Goal: Task Accomplishment & Management: Complete application form

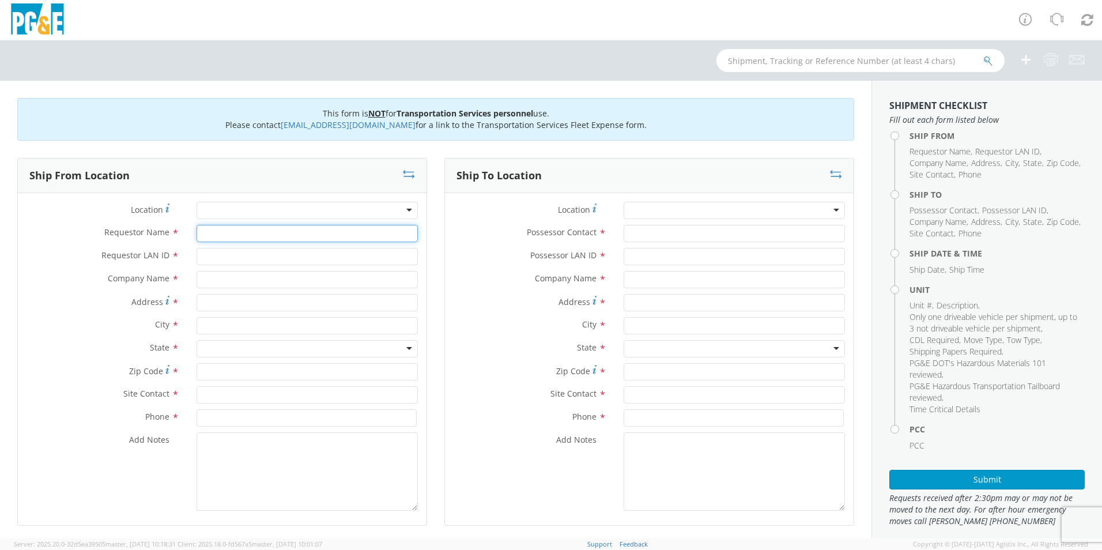
click at [235, 231] on input "Requestor Name *" at bounding box center [307, 233] width 221 height 17
type input "[PERSON_NAME]"
click at [268, 259] on input "Requestor LAN ID *" at bounding box center [307, 256] width 221 height 17
type input "I1HC"
click at [251, 278] on input "text" at bounding box center [307, 279] width 221 height 17
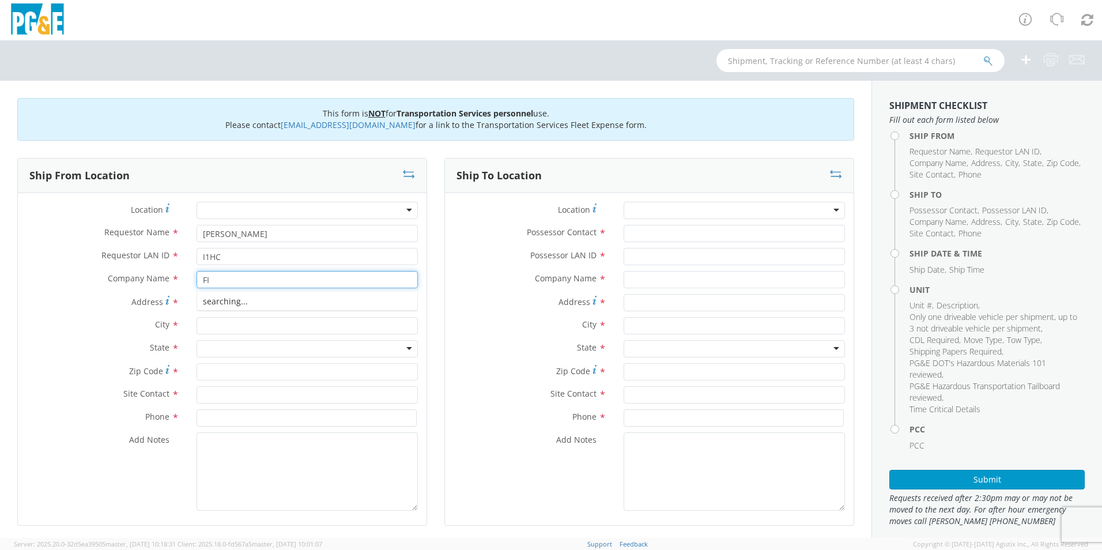
type input "F"
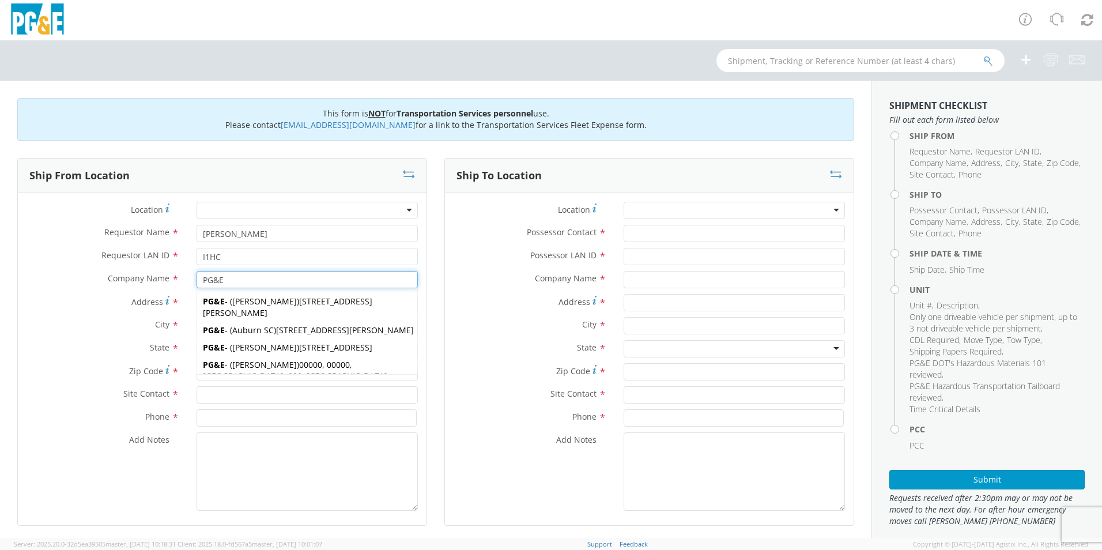
type input "PG&E"
click at [118, 334] on div "City *" at bounding box center [222, 325] width 409 height 17
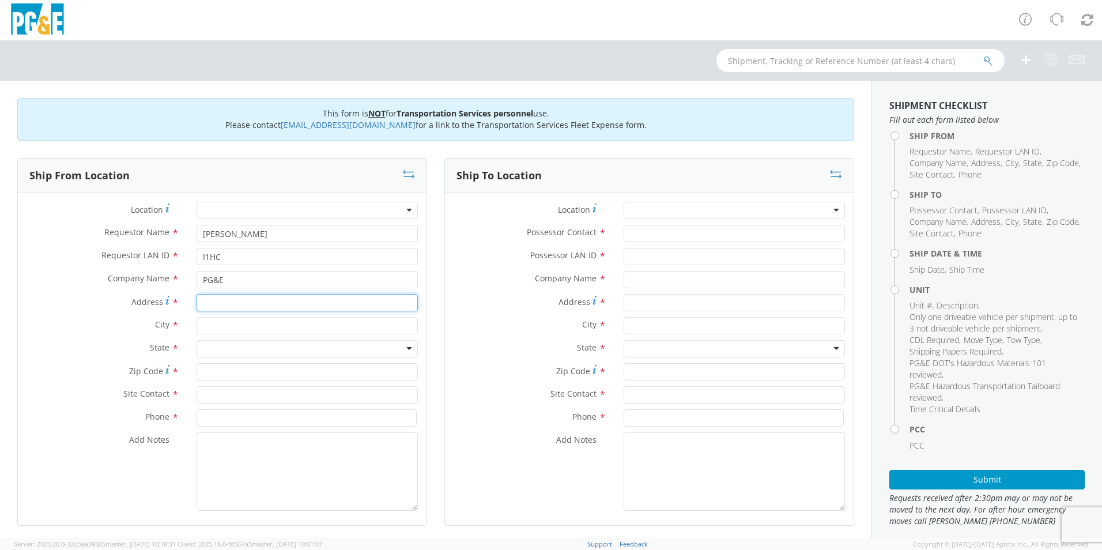
click at [231, 305] on input "Address *" at bounding box center [307, 302] width 221 height 17
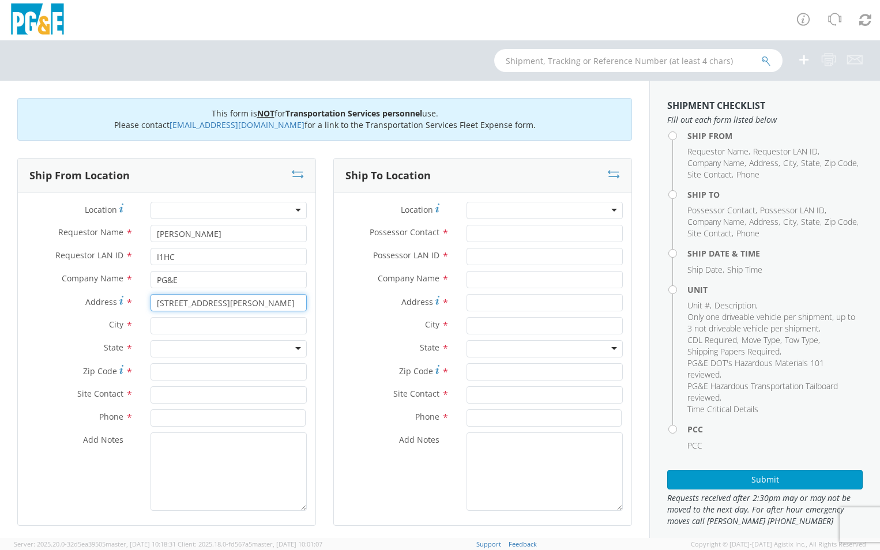
type input "[STREET_ADDRESS][PERSON_NAME]"
click at [184, 326] on input "text" at bounding box center [228, 325] width 156 height 17
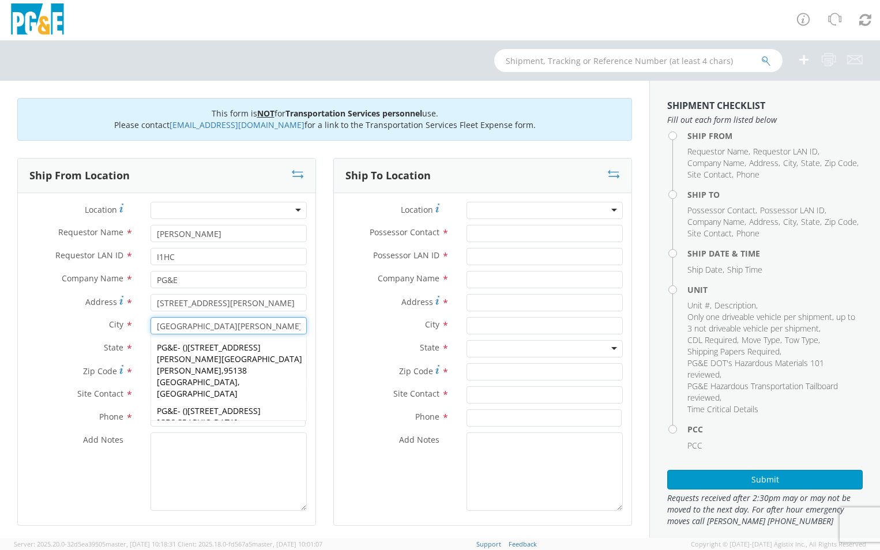
type input "[GEOGRAPHIC_DATA][PERSON_NAME]"
click at [64, 349] on label "State *" at bounding box center [80, 347] width 124 height 15
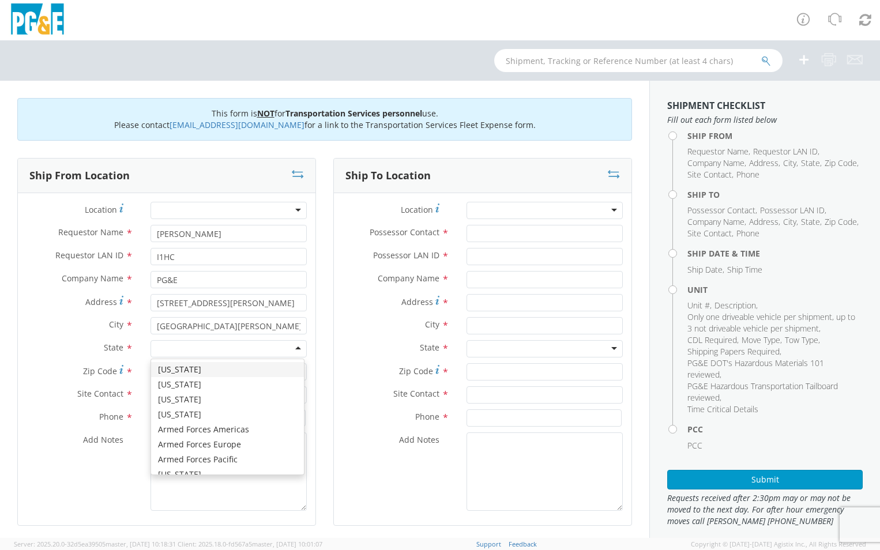
click at [179, 349] on div at bounding box center [228, 348] width 156 height 17
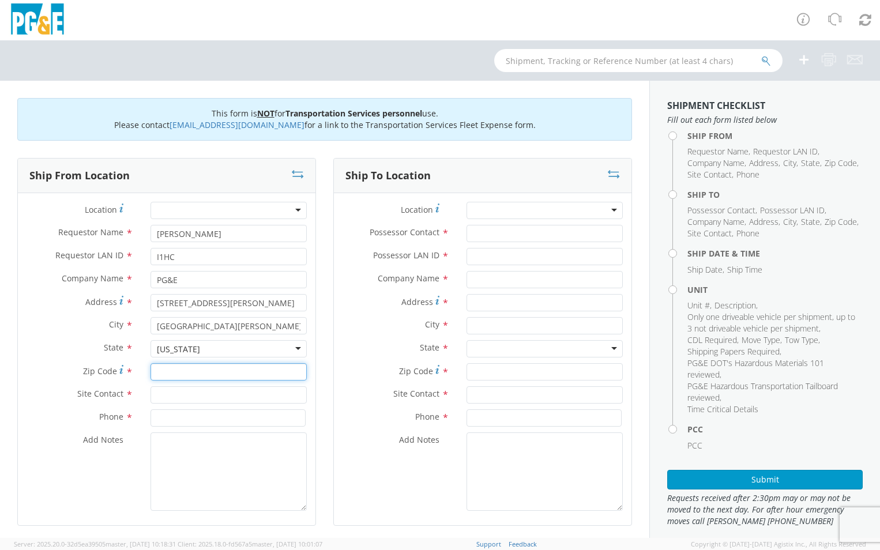
click at [184, 376] on input "Zip Code *" at bounding box center [228, 371] width 156 height 17
type input "95111"
click at [205, 392] on input "text" at bounding box center [228, 394] width 156 height 17
type input "H"
type input "[PERSON_NAME]"
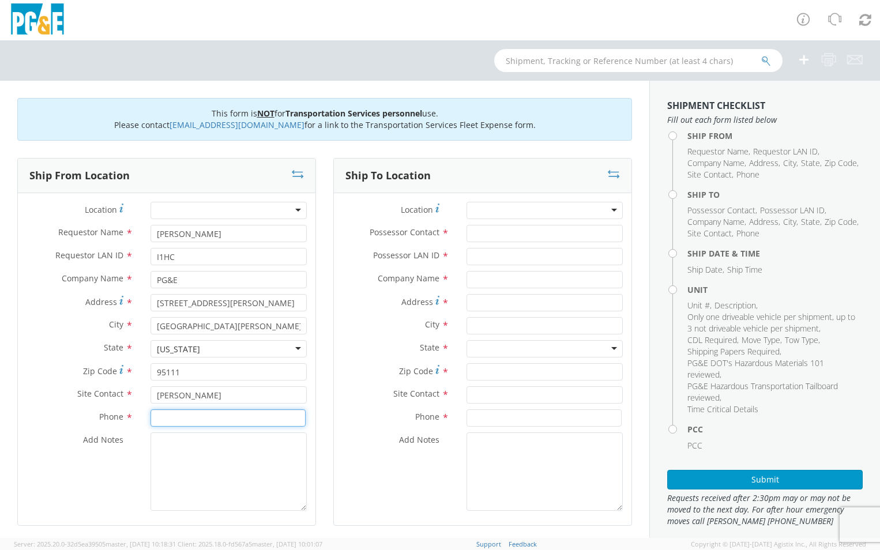
click at [207, 420] on input at bounding box center [227, 417] width 155 height 17
type input "[PHONE_NUMBER]"
click at [200, 445] on textarea "Add Notes *" at bounding box center [228, 471] width 156 height 78
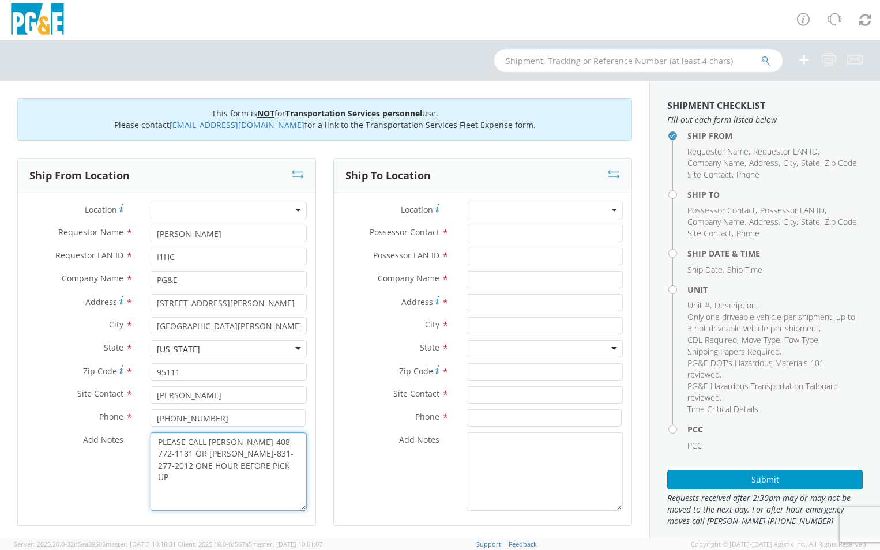
type textarea "PLEASE CALL [PERSON_NAME]-408-772-1181 OR [PERSON_NAME]-831-277-2012 ONE HOUR B…"
click at [489, 232] on input "Possessor Contact *" at bounding box center [544, 233] width 156 height 17
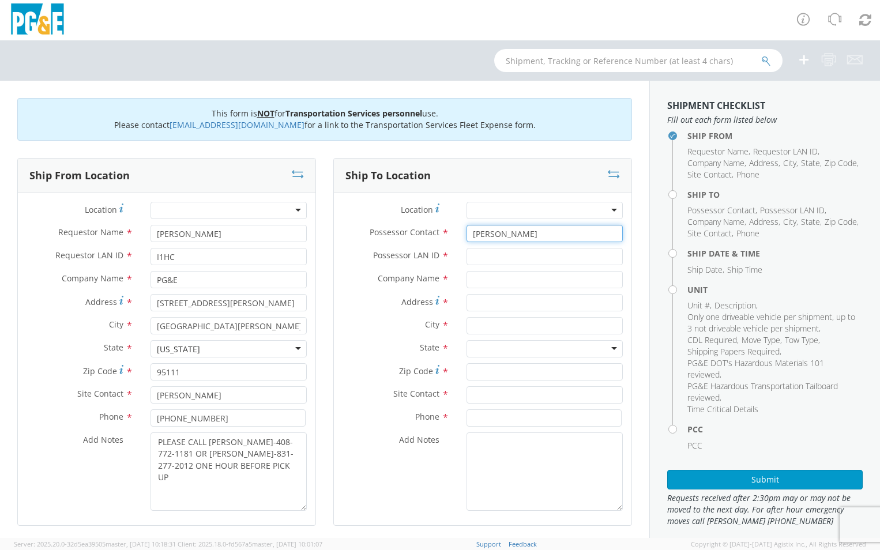
type input "[PERSON_NAME]"
click at [501, 251] on input "Possessor LAN ID *" at bounding box center [544, 256] width 156 height 17
type input "D2JC"
click at [530, 282] on input "text" at bounding box center [544, 279] width 156 height 17
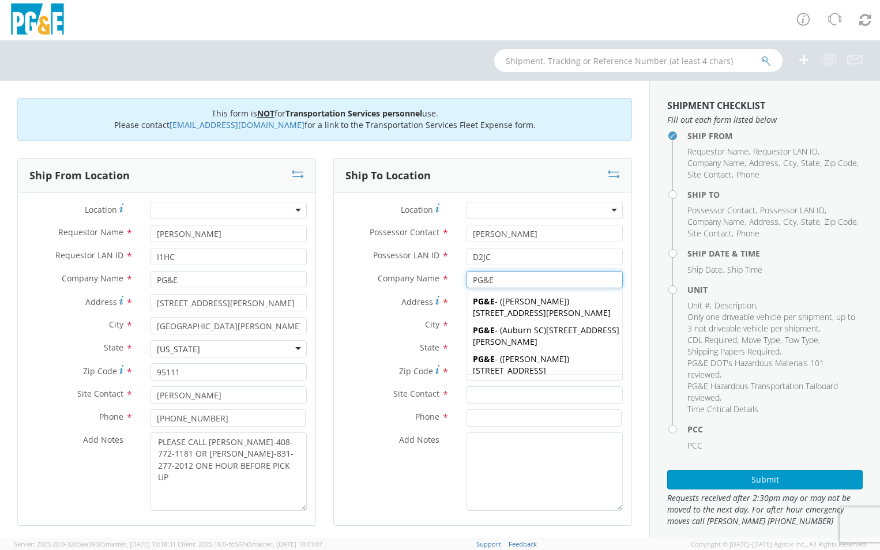
type input "PG&E"
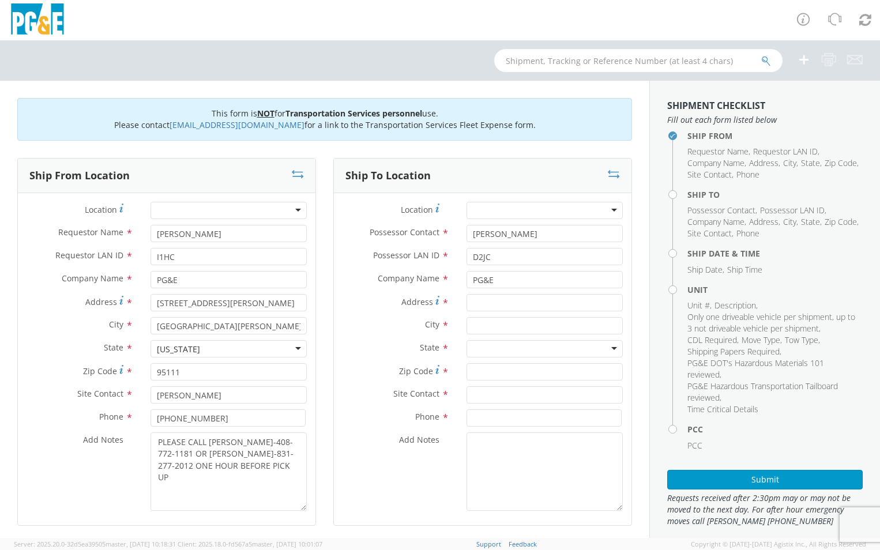
click at [378, 305] on label "Address *" at bounding box center [396, 302] width 124 height 16
click at [466, 305] on input "Address *" at bounding box center [544, 302] width 156 height 17
type input "[STREET_ADDRESS][PERSON_NAME]"
click at [487, 322] on input "text" at bounding box center [544, 325] width 156 height 17
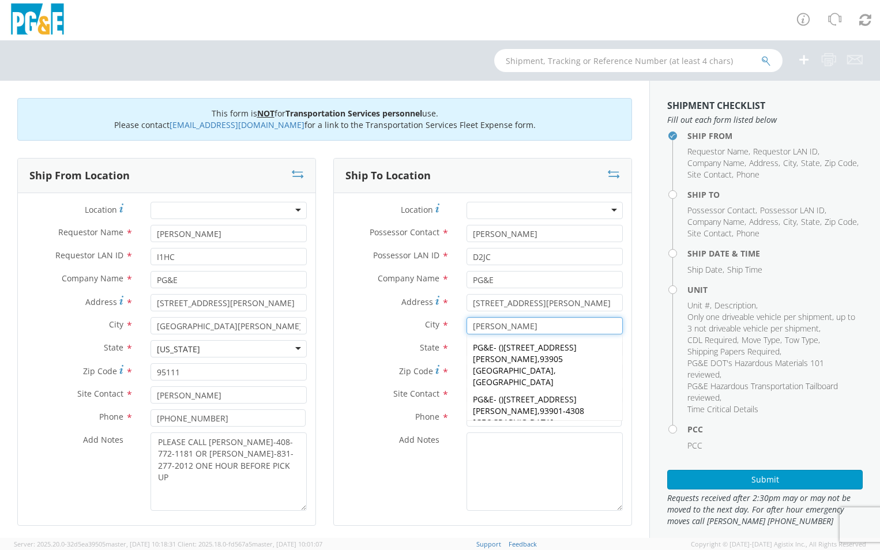
type input "[PERSON_NAME]"
click at [386, 337] on div "City * [PERSON_NAME] [PERSON_NAME] PG&E - ( ) [STREET_ADDRESS][PERSON_NAME] PG&…" at bounding box center [482, 328] width 297 height 23
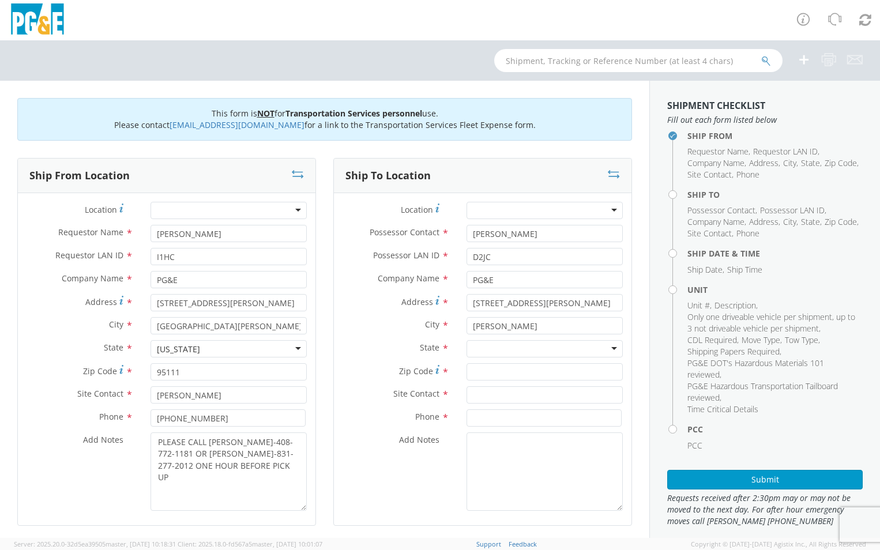
click at [492, 345] on div at bounding box center [544, 348] width 156 height 17
click at [513, 371] on input "Zip Code *" at bounding box center [544, 371] width 156 height 17
type input "93907"
click at [594, 395] on input "text" at bounding box center [544, 394] width 156 height 17
type input "[PERSON_NAME]"
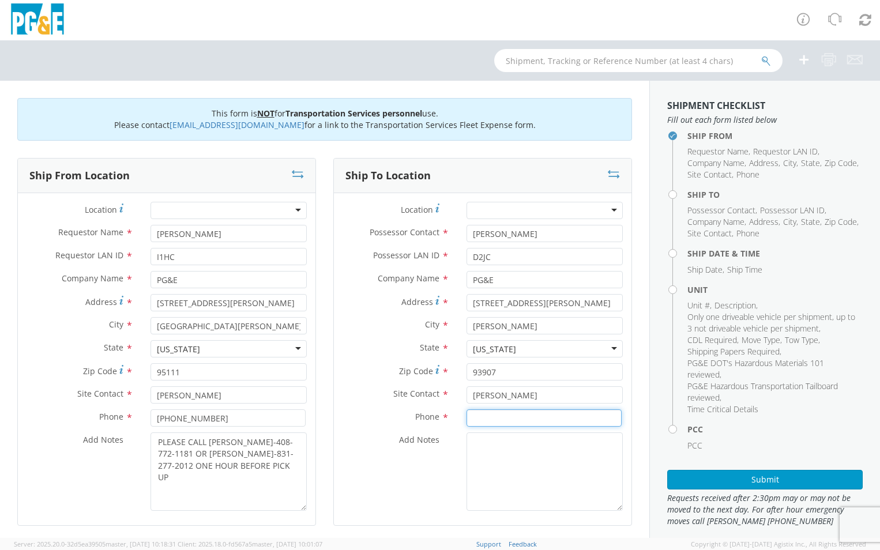
click at [499, 420] on input at bounding box center [543, 417] width 155 height 17
type input "[PHONE_NUMBER]"
click at [520, 453] on textarea "Add Notes *" at bounding box center [544, 471] width 156 height 78
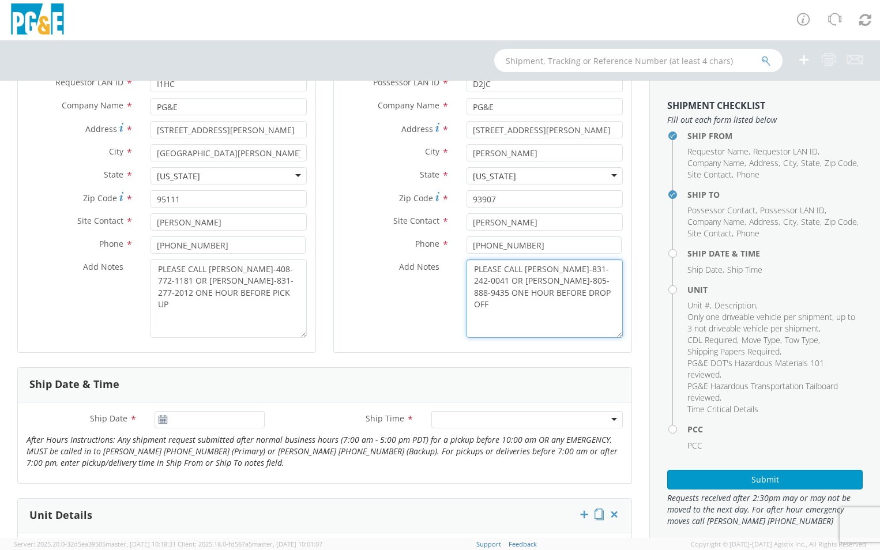
scroll to position [288, 0]
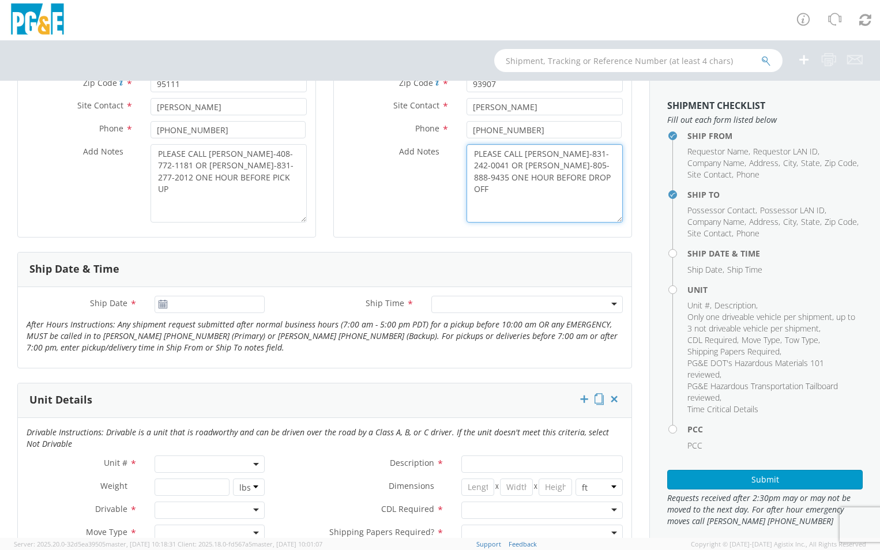
type textarea "PLEASE CALL [PERSON_NAME]-831-242-0041 OR [PERSON_NAME]-805-888-9435 ONE HOUR B…"
click at [213, 307] on input "[DATE]" at bounding box center [209, 304] width 111 height 17
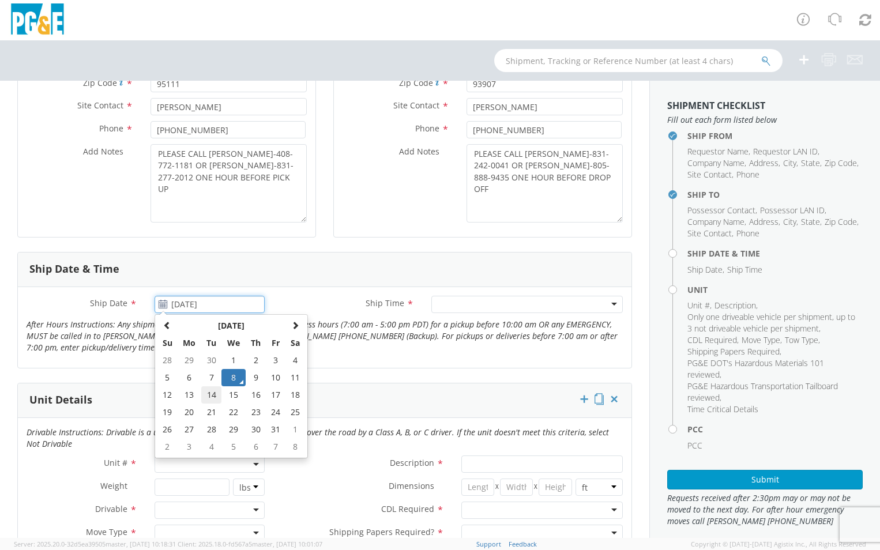
click at [208, 392] on td "14" at bounding box center [211, 394] width 20 height 17
type input "[DATE]"
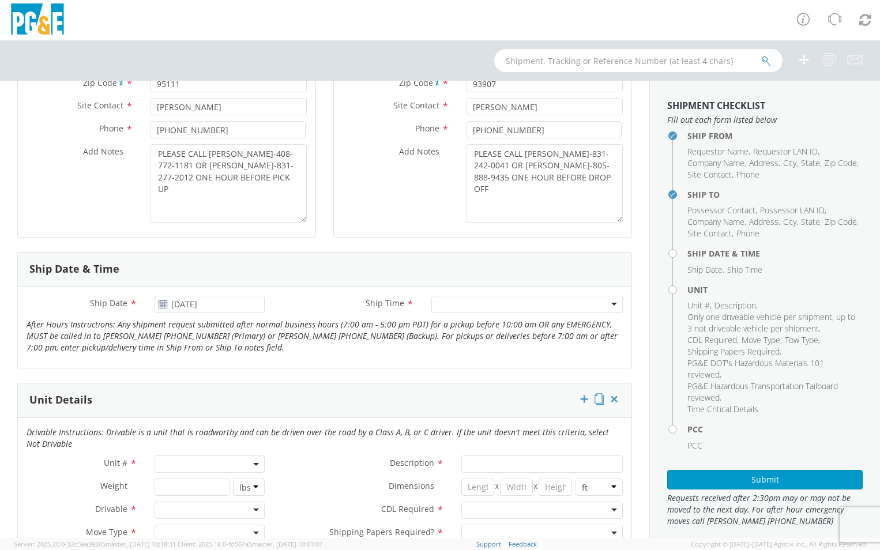
click at [480, 310] on div at bounding box center [526, 304] width 191 height 17
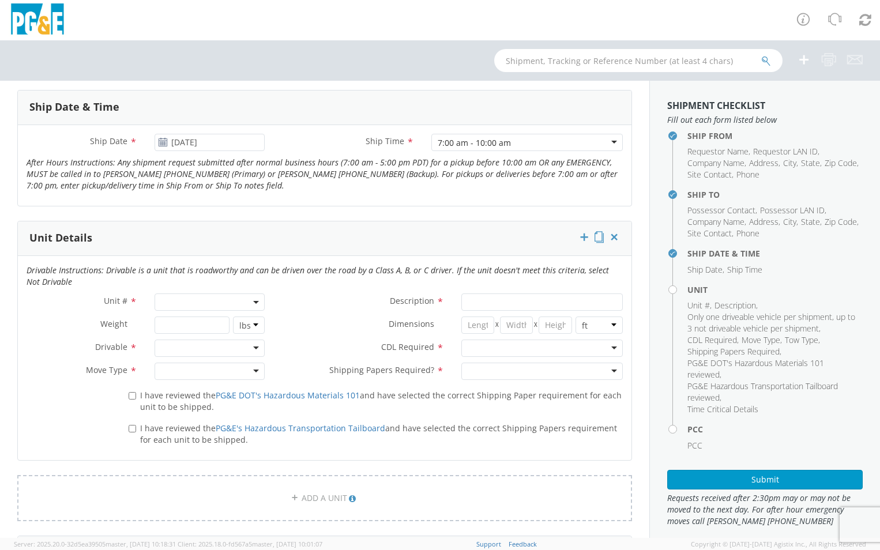
scroll to position [461, 0]
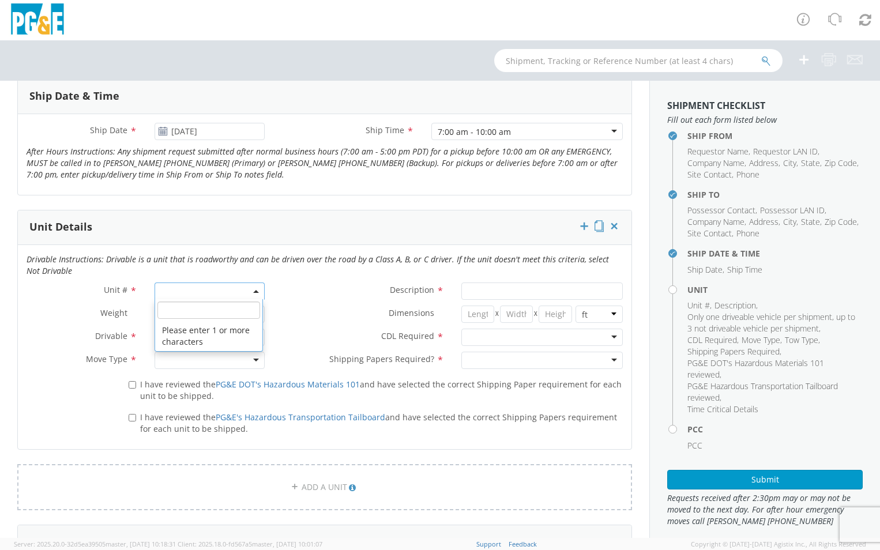
click at [225, 289] on span at bounding box center [209, 290] width 111 height 17
click at [224, 315] on input "search" at bounding box center [208, 309] width 103 height 17
type input "B26657"
select select "B26657"
type input "TRUCK; FLATBED W/CRANE 6X4"
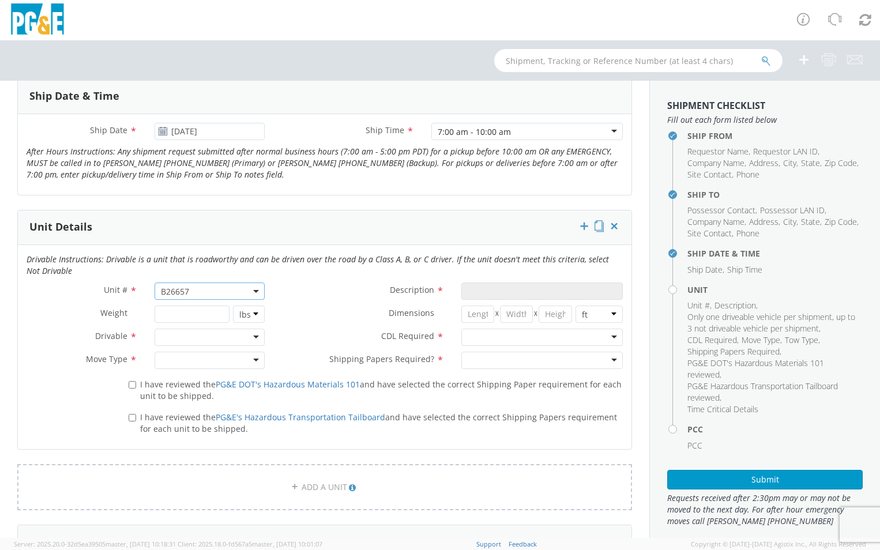
type input "66000"
click at [250, 337] on div at bounding box center [209, 337] width 111 height 17
click at [246, 357] on div at bounding box center [209, 360] width 111 height 17
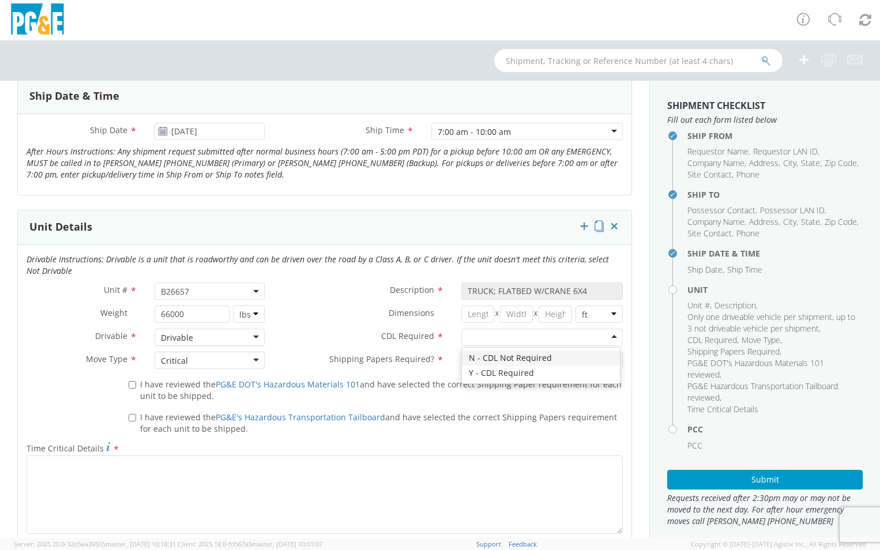
click at [601, 334] on div at bounding box center [541, 337] width 161 height 17
click at [606, 360] on div at bounding box center [541, 360] width 161 height 17
click at [131, 386] on input "I have reviewed the PG&E DOT's Hazardous Materials 101 and have selected the co…" at bounding box center [132, 384] width 7 height 7
checkbox input "true"
click at [133, 418] on input "I have reviewed the PG&E's Hazardous Transportation Tailboard and have selected…" at bounding box center [132, 417] width 7 height 7
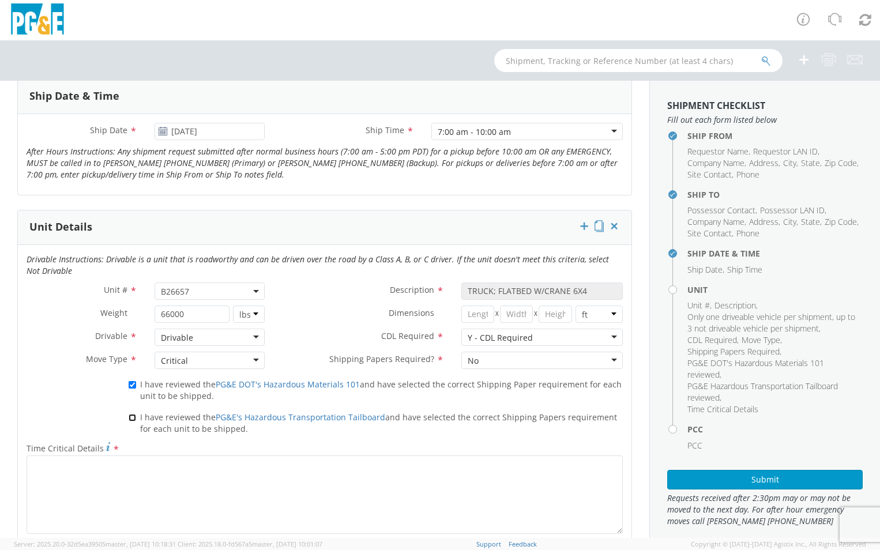
checkbox input "true"
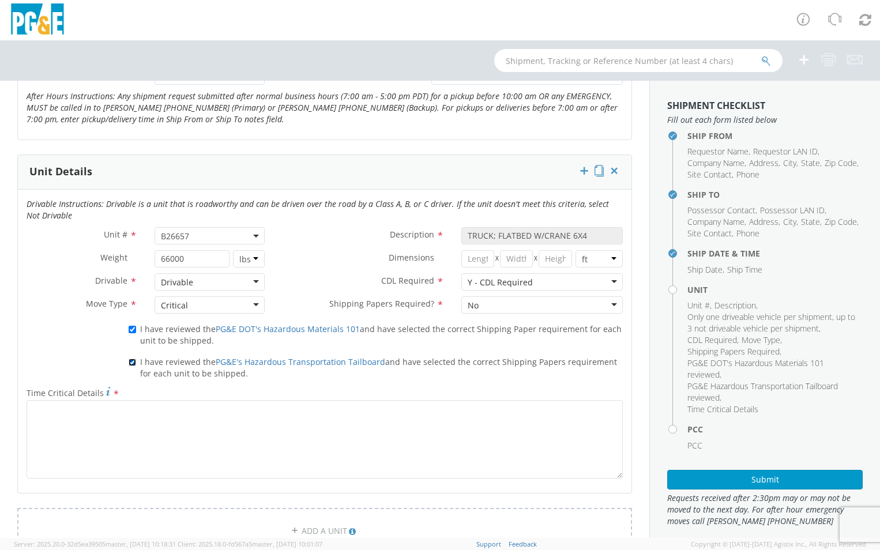
scroll to position [519, 0]
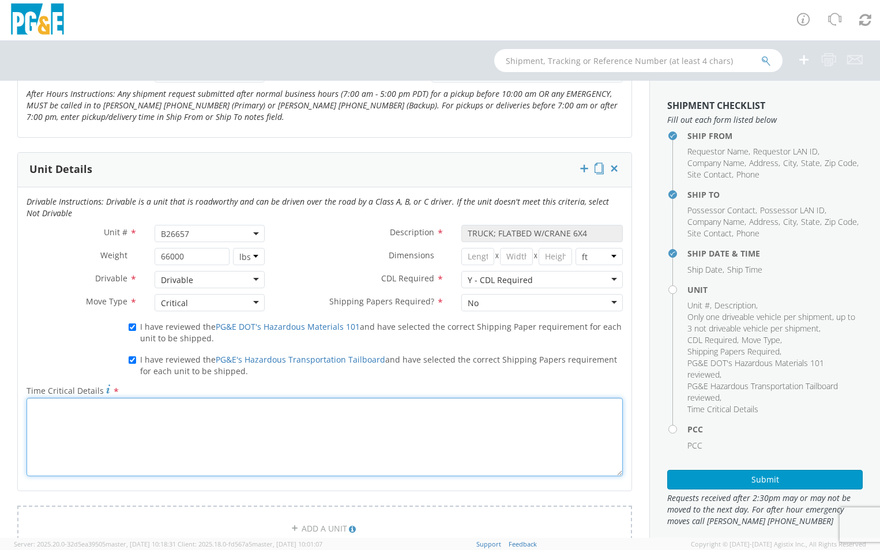
click at [140, 432] on textarea "Time Critical Details *" at bounding box center [325, 437] width 596 height 78
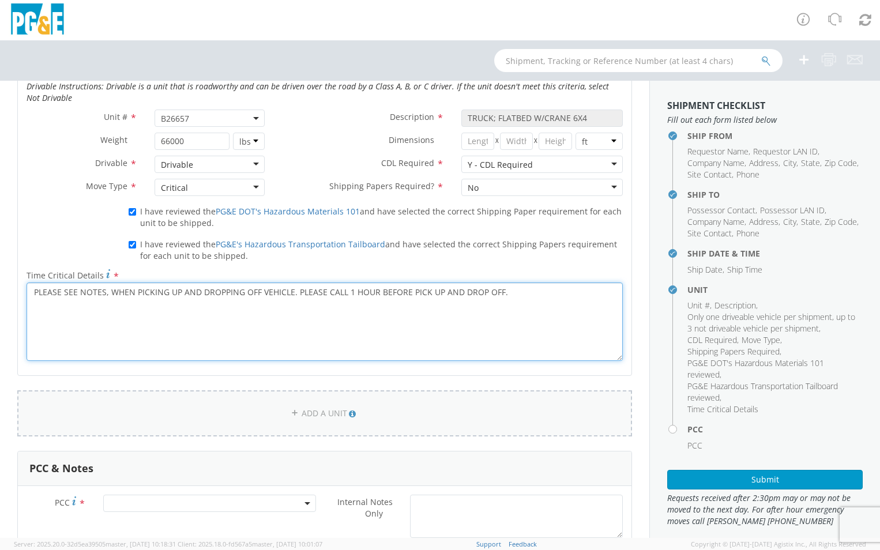
scroll to position [749, 0]
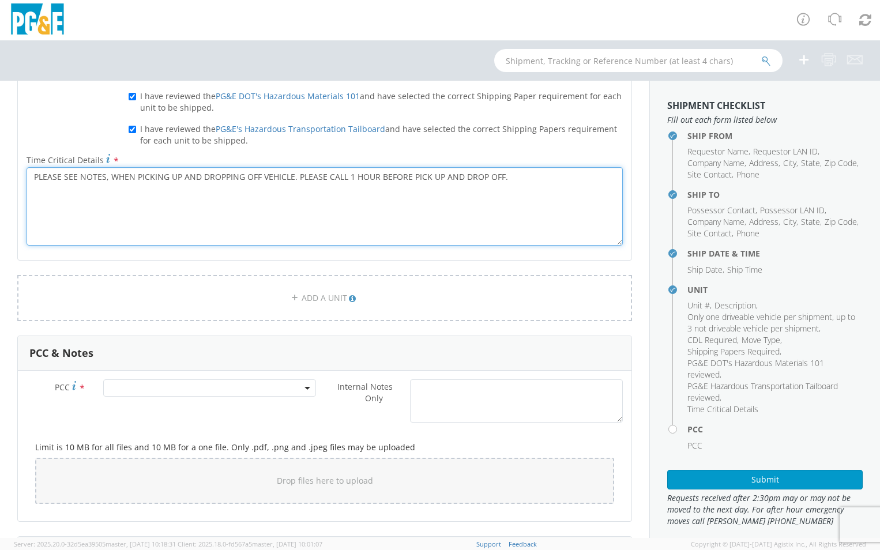
type textarea "PLEASE SEE NOTES, WHEN PICKING UP AND DROPPING OFF VEHICLE. PLEASE CALL 1 HOUR …"
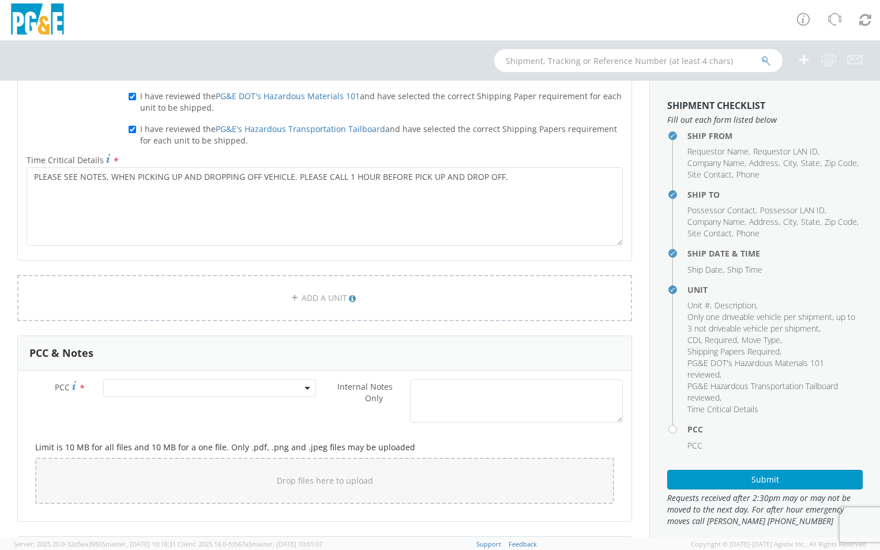
click at [304, 387] on b at bounding box center [307, 388] width 6 height 3
click at [263, 402] on input "number" at bounding box center [207, 406] width 203 height 17
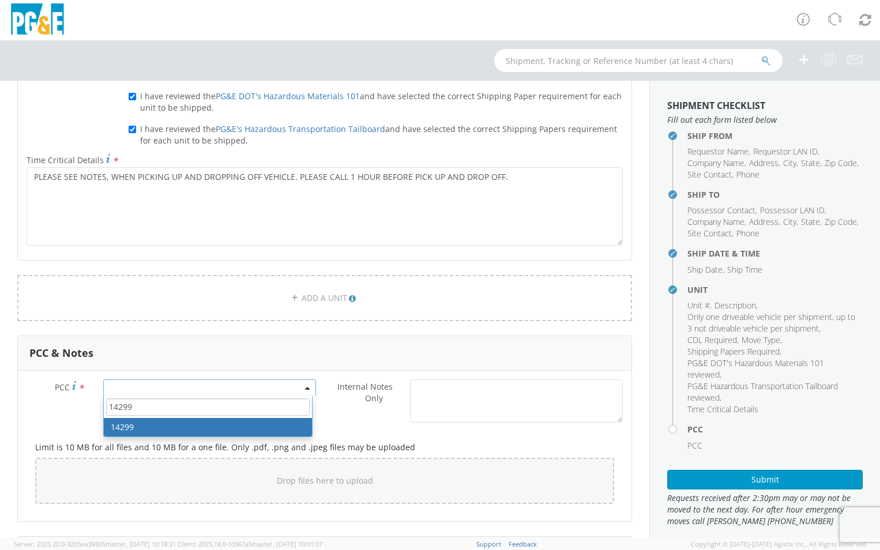
type input "14299"
drag, startPoint x: 250, startPoint y: 423, endPoint x: 241, endPoint y: 421, distance: 9.5
select select "14299"
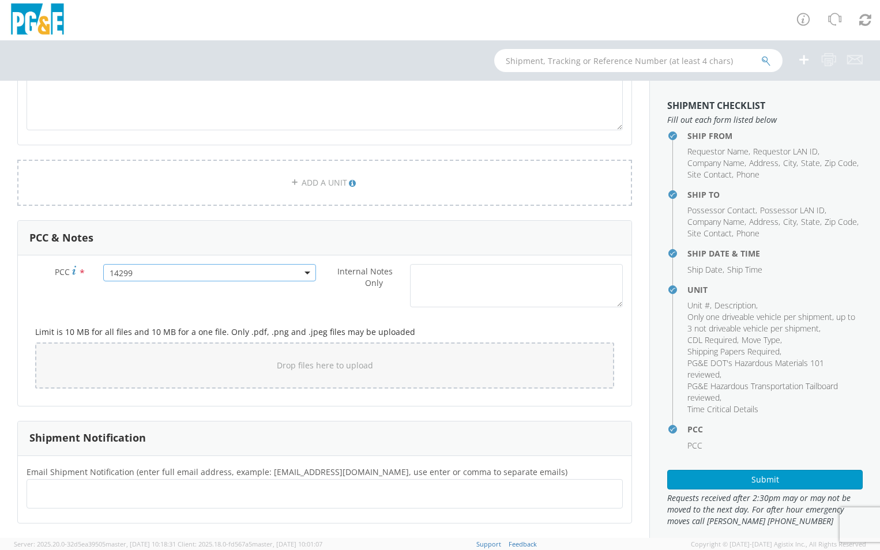
scroll to position [922, 0]
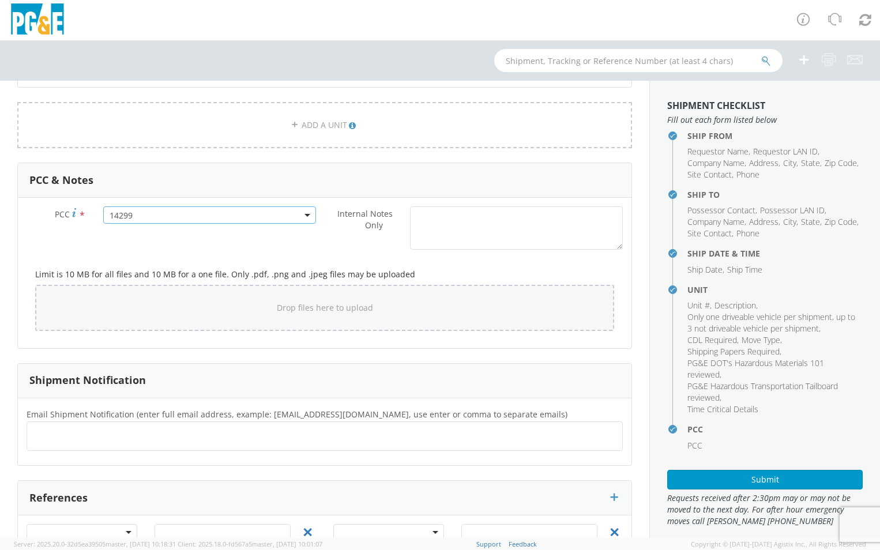
click at [262, 436] on ul at bounding box center [325, 436] width 586 height 19
type input "[EMAIL_ADDRESS][DOMAIN_NAME]"
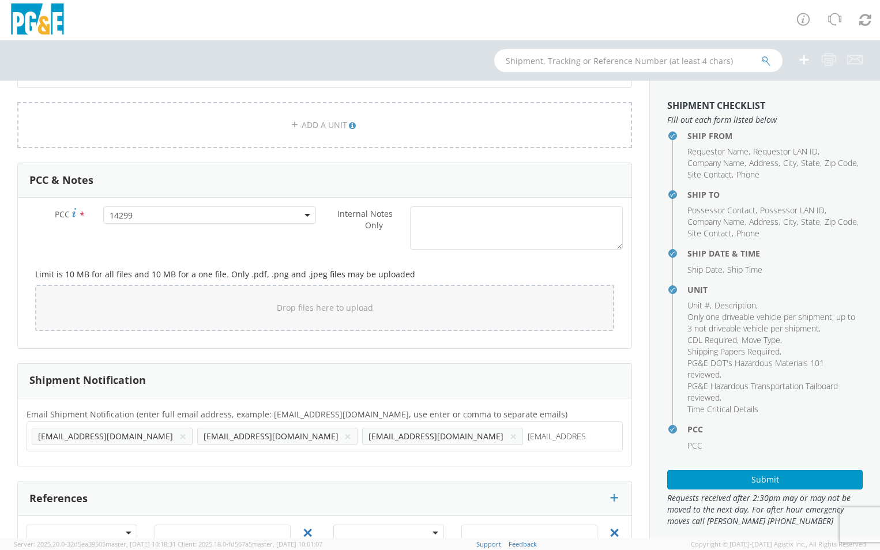
type input "[EMAIL_ADDRESS][DOMAIN_NAME]"
click at [439, 436] on ul "[EMAIL_ADDRESS][DOMAIN_NAME] × [EMAIL_ADDRESS][DOMAIN_NAME] × [EMAIL_ADDRESS][D…" at bounding box center [325, 446] width 586 height 39
type input "[EMAIL_ADDRESS][DOMAIN_NAME]"
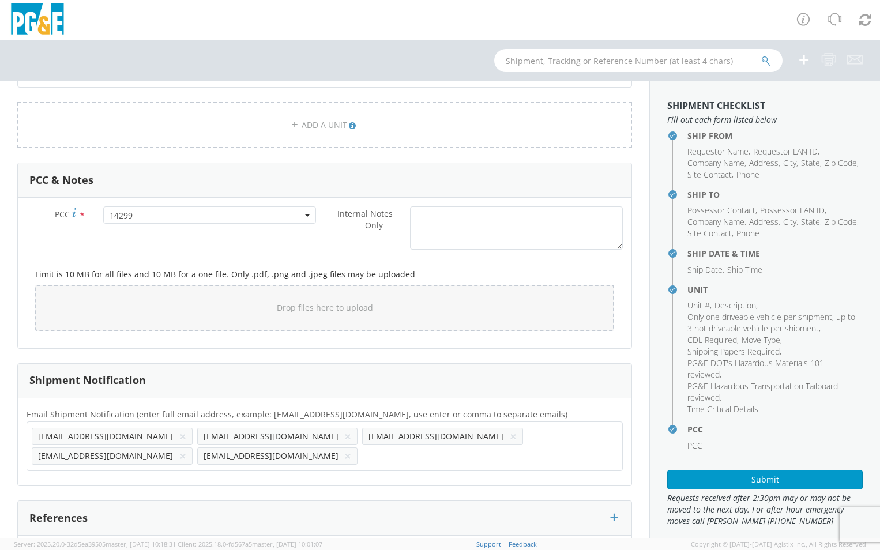
click at [518, 435] on ul "[EMAIL_ADDRESS][DOMAIN_NAME] × [EMAIL_ADDRESS][DOMAIN_NAME] × [EMAIL_ADDRESS][D…" at bounding box center [325, 446] width 586 height 39
type input "[EMAIL_ADDRESS][DOMAIN_NAME]"
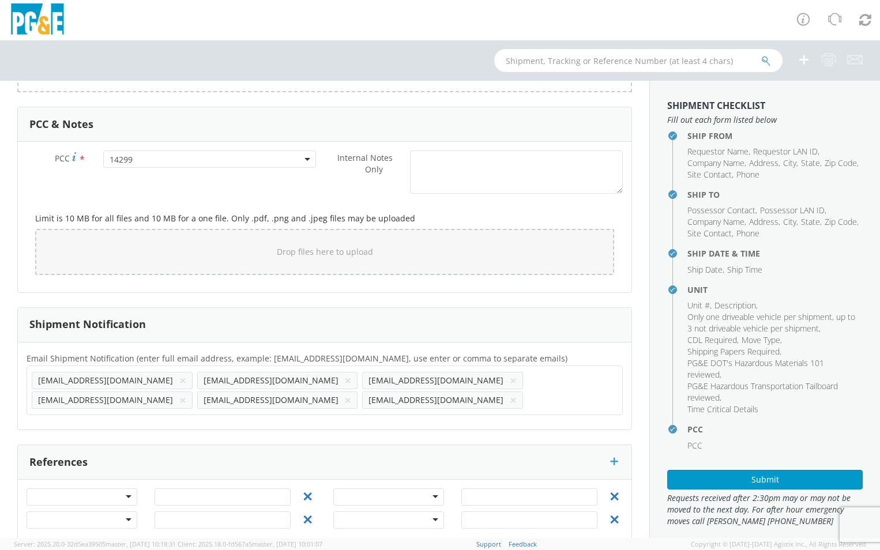
scroll to position [979, 0]
click at [129, 488] on div at bounding box center [82, 496] width 111 height 17
click at [175, 488] on input "text" at bounding box center [222, 496] width 136 height 17
click at [213, 488] on input "74060061" at bounding box center [222, 496] width 136 height 17
type input "74052663"
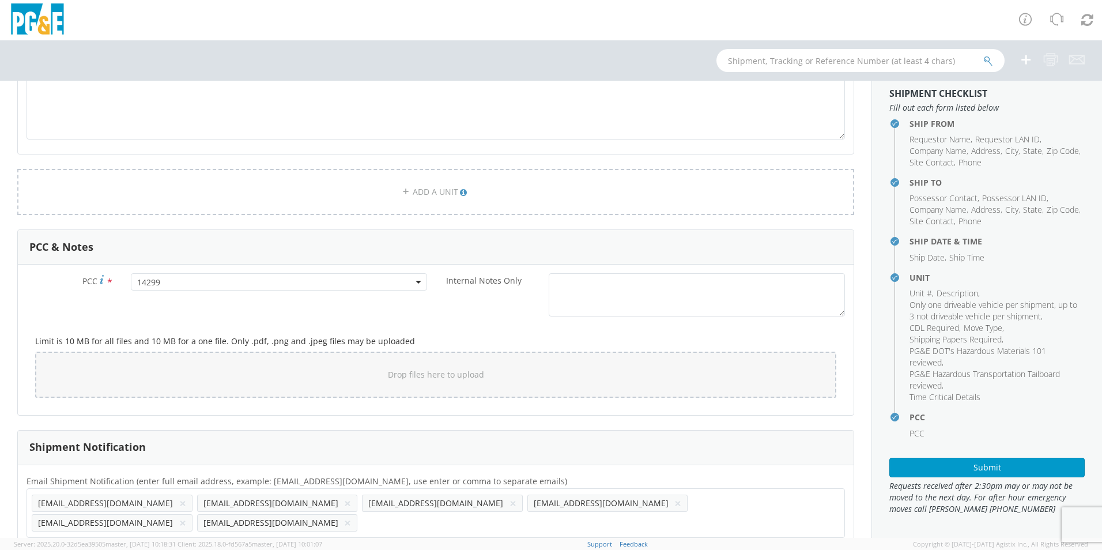
scroll to position [865, 0]
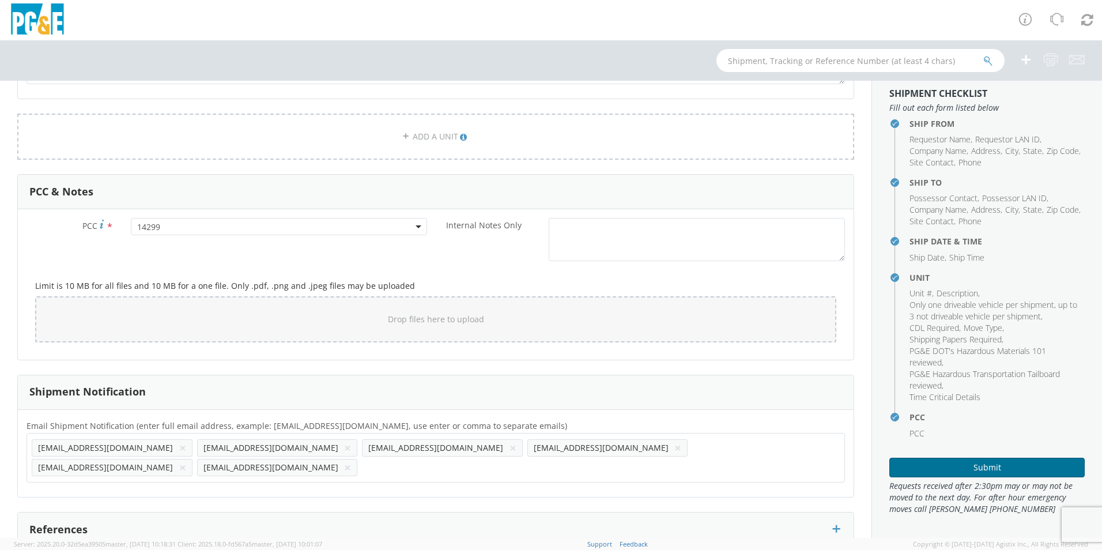
click at [879, 466] on button "Submit" at bounding box center [986, 468] width 195 height 20
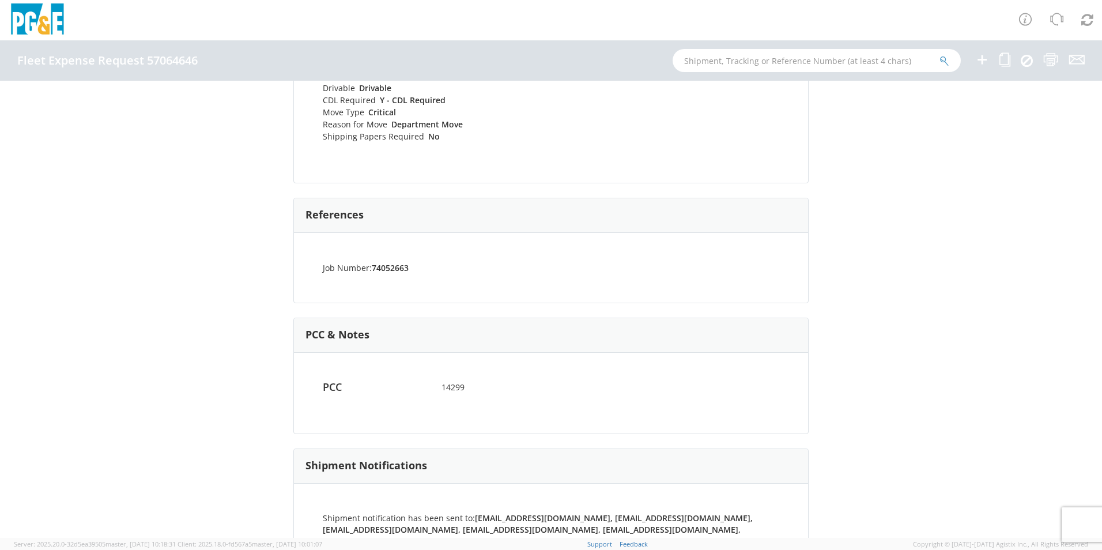
scroll to position [650, 0]
